Goal: Navigation & Orientation: Find specific page/section

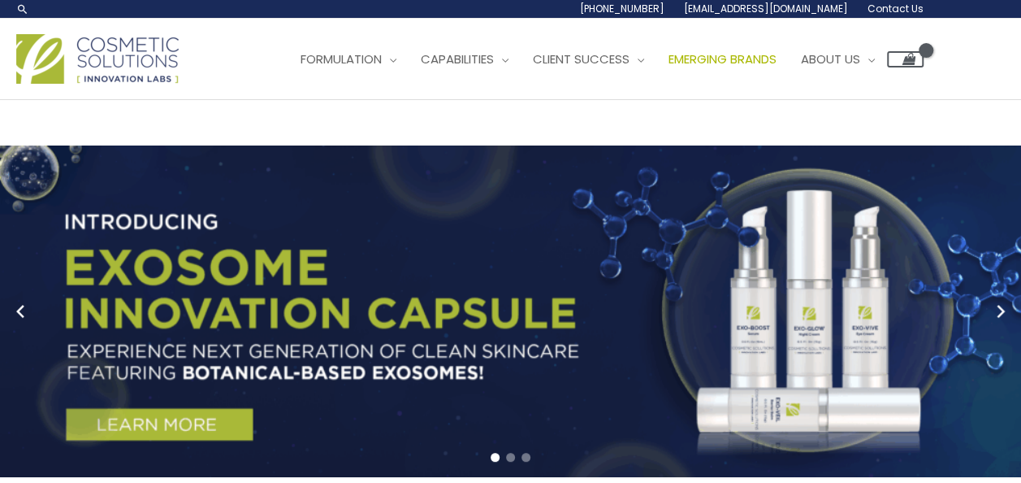
click at [777, 60] on span "Emerging Brands" at bounding box center [723, 58] width 108 height 17
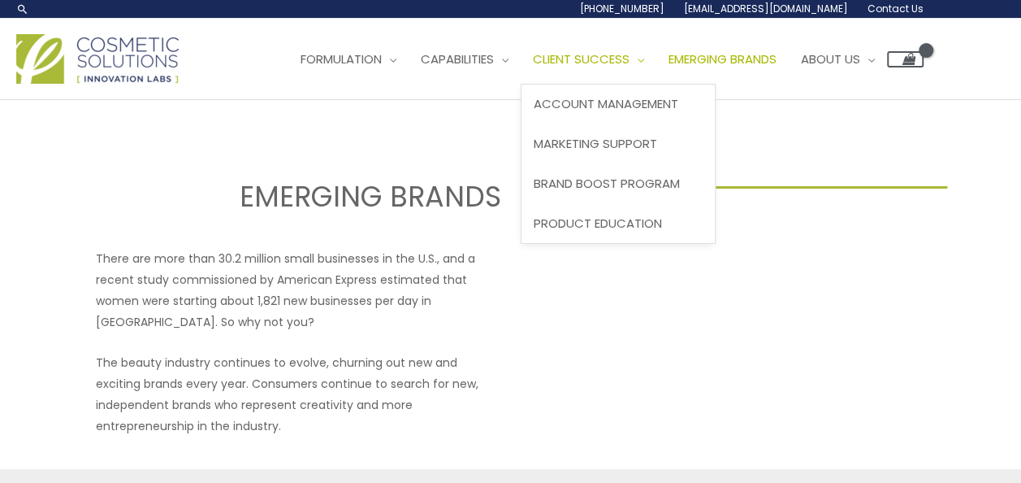
click at [630, 55] on span "Client Success" at bounding box center [581, 58] width 97 height 17
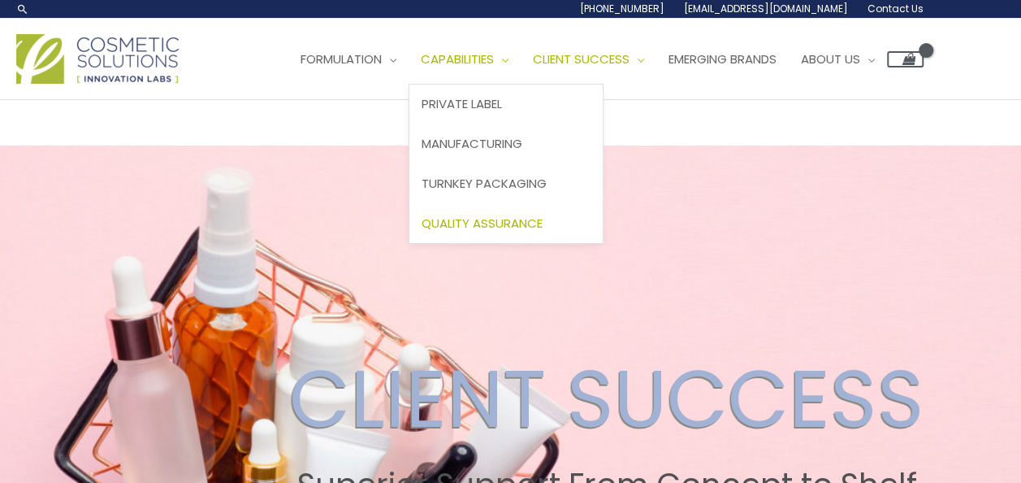
click at [522, 211] on link "Quality Assurance" at bounding box center [505, 223] width 193 height 40
click at [507, 222] on span "Quality Assurance" at bounding box center [482, 222] width 121 height 17
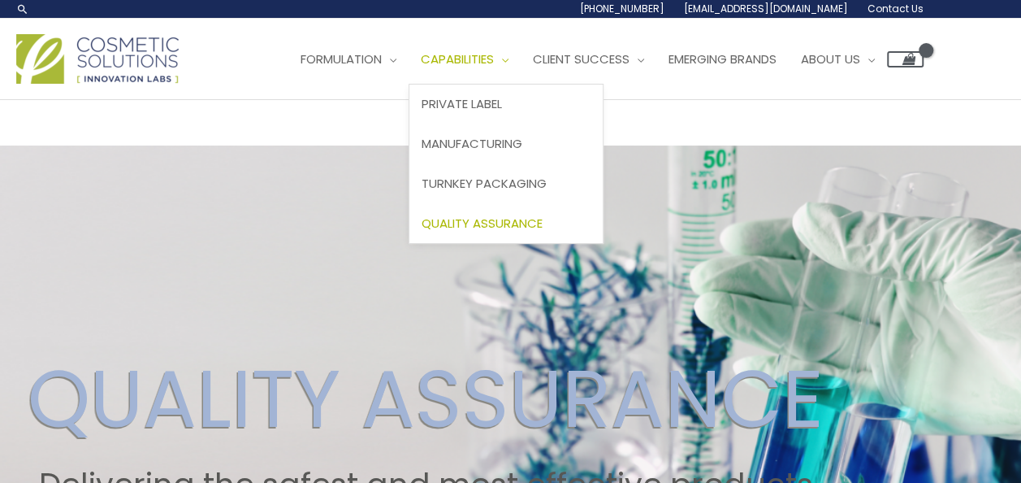
click at [497, 214] on span "Quality Assurance" at bounding box center [482, 222] width 121 height 17
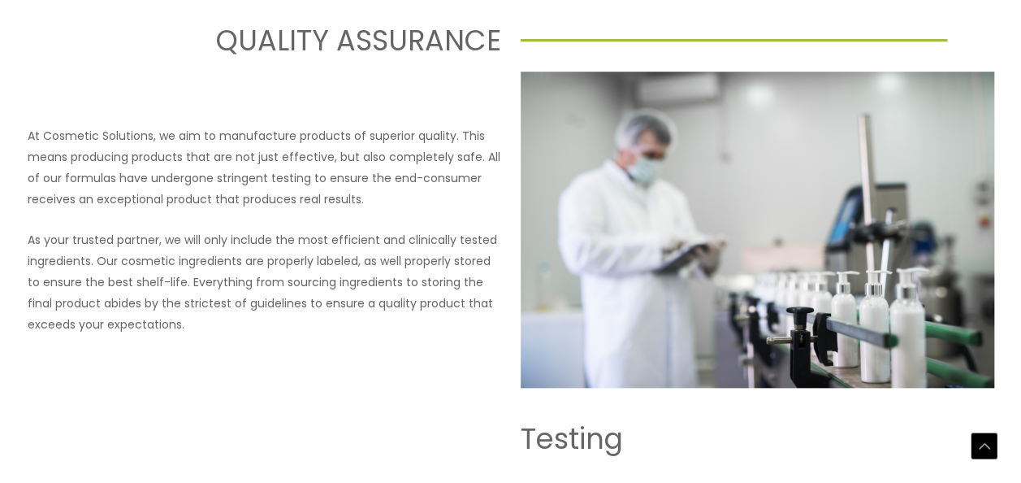
scroll to position [1038, 0]
